Goal: Information Seeking & Learning: Compare options

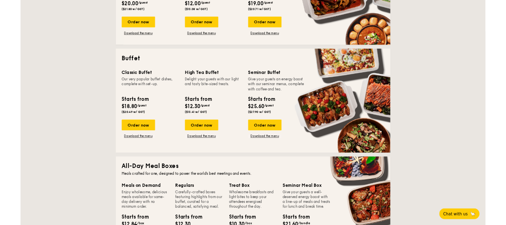
scroll to position [282, 0]
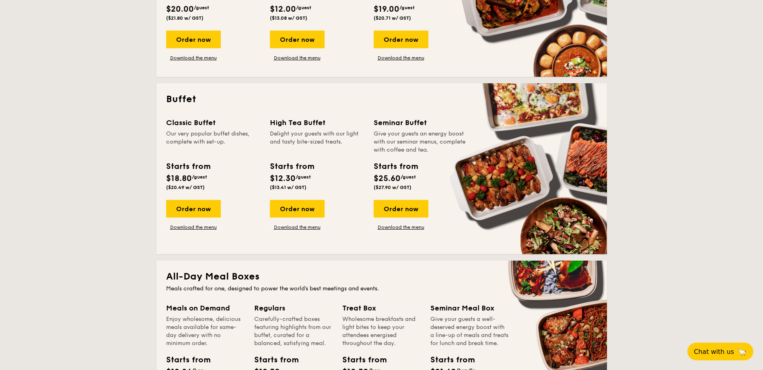
click at [198, 182] on div "Starts from $18.80 /guest ($20.49 w/ GST)" at bounding box center [188, 175] width 44 height 30
drag, startPoint x: 198, startPoint y: 182, endPoint x: 210, endPoint y: 189, distance: 13.3
click at [210, 189] on div "Starts from $18.80 /guest ($20.49 w/ GST)" at bounding box center [188, 175] width 44 height 30
drag, startPoint x: 202, startPoint y: 189, endPoint x: 169, endPoint y: 190, distance: 33.8
click at [169, 190] on span "($20.49 w/ GST)" at bounding box center [185, 188] width 39 height 6
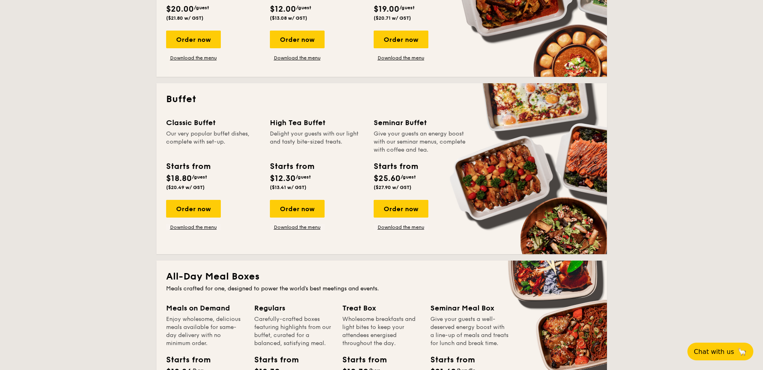
copy span "$20.49 w/ GST"
click at [414, 187] on div "Starts from $25.60 /guest ($27.90 w/ GST)" at bounding box center [396, 175] width 44 height 30
drag, startPoint x: 417, startPoint y: 185, endPoint x: 375, endPoint y: 187, distance: 41.9
click at [375, 187] on div "Starts from $25.60 /guest ($27.90 w/ GST)" at bounding box center [396, 175] width 44 height 30
copy span "$27.90 w/ GST)"
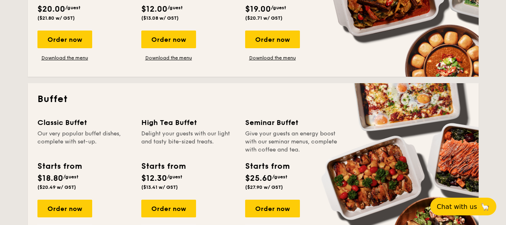
scroll to position [274, 0]
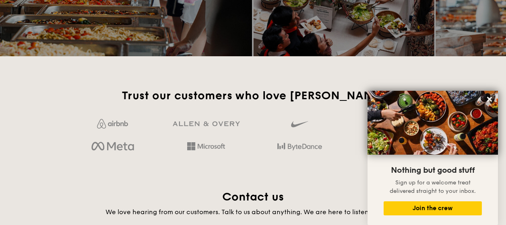
scroll to position [1489, 0]
